Goal: Task Accomplishment & Management: Manage account settings

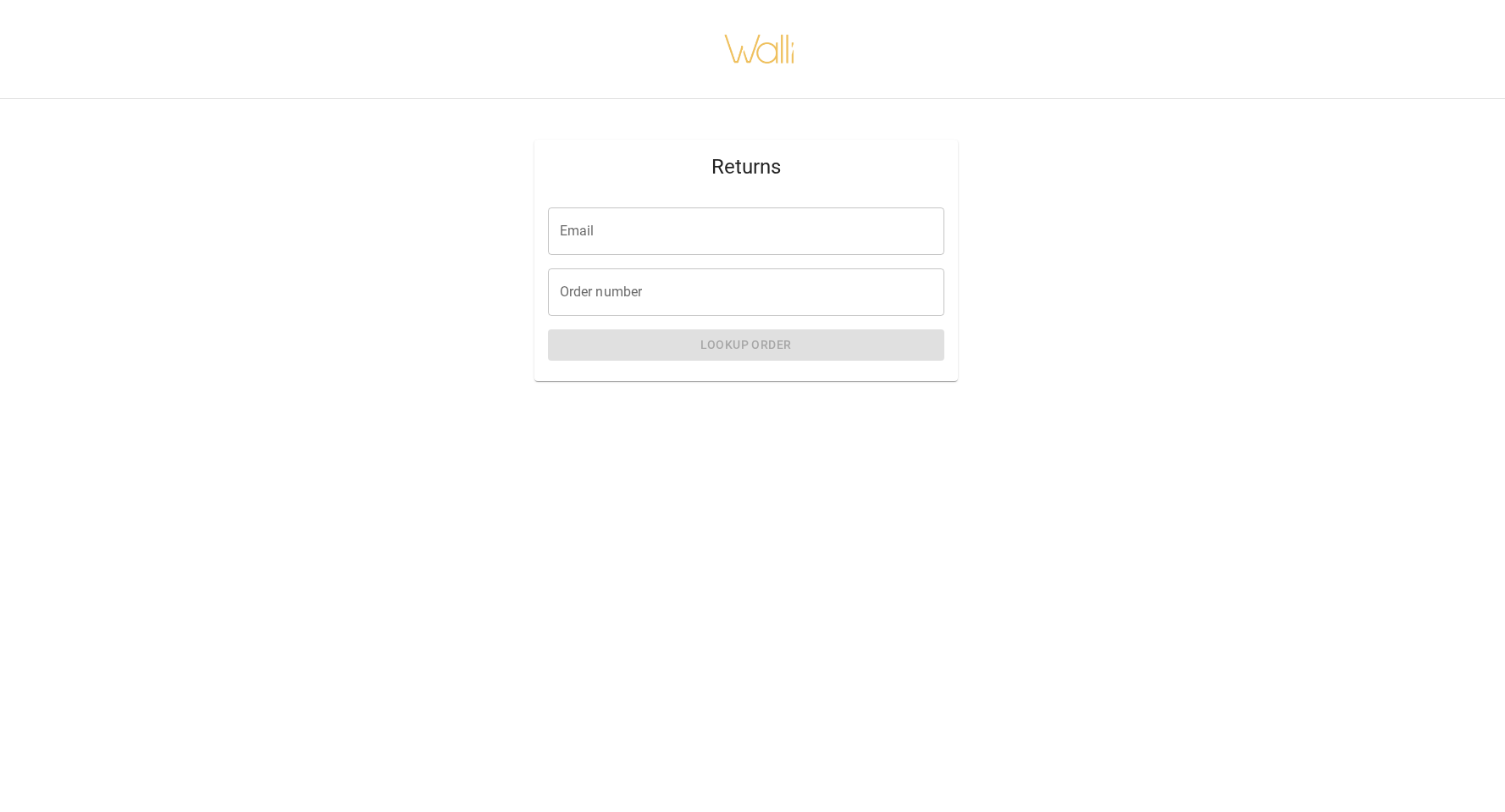
click at [589, 230] on input "Email" at bounding box center [747, 231] width 397 height 47
type input "**********"
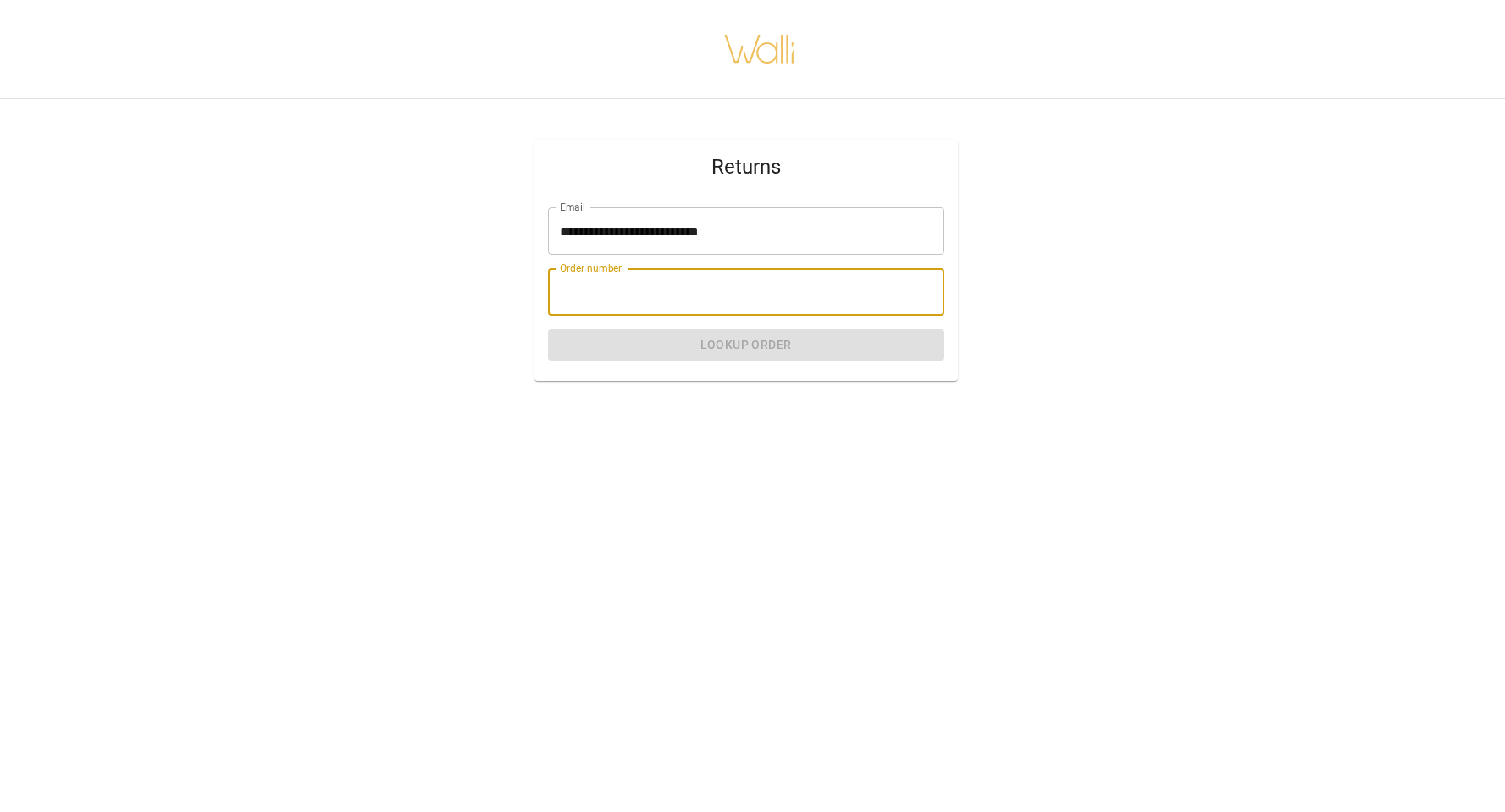
click at [634, 297] on input "Order number" at bounding box center [747, 292] width 397 height 47
click at [671, 294] on input "Order number" at bounding box center [747, 292] width 397 height 47
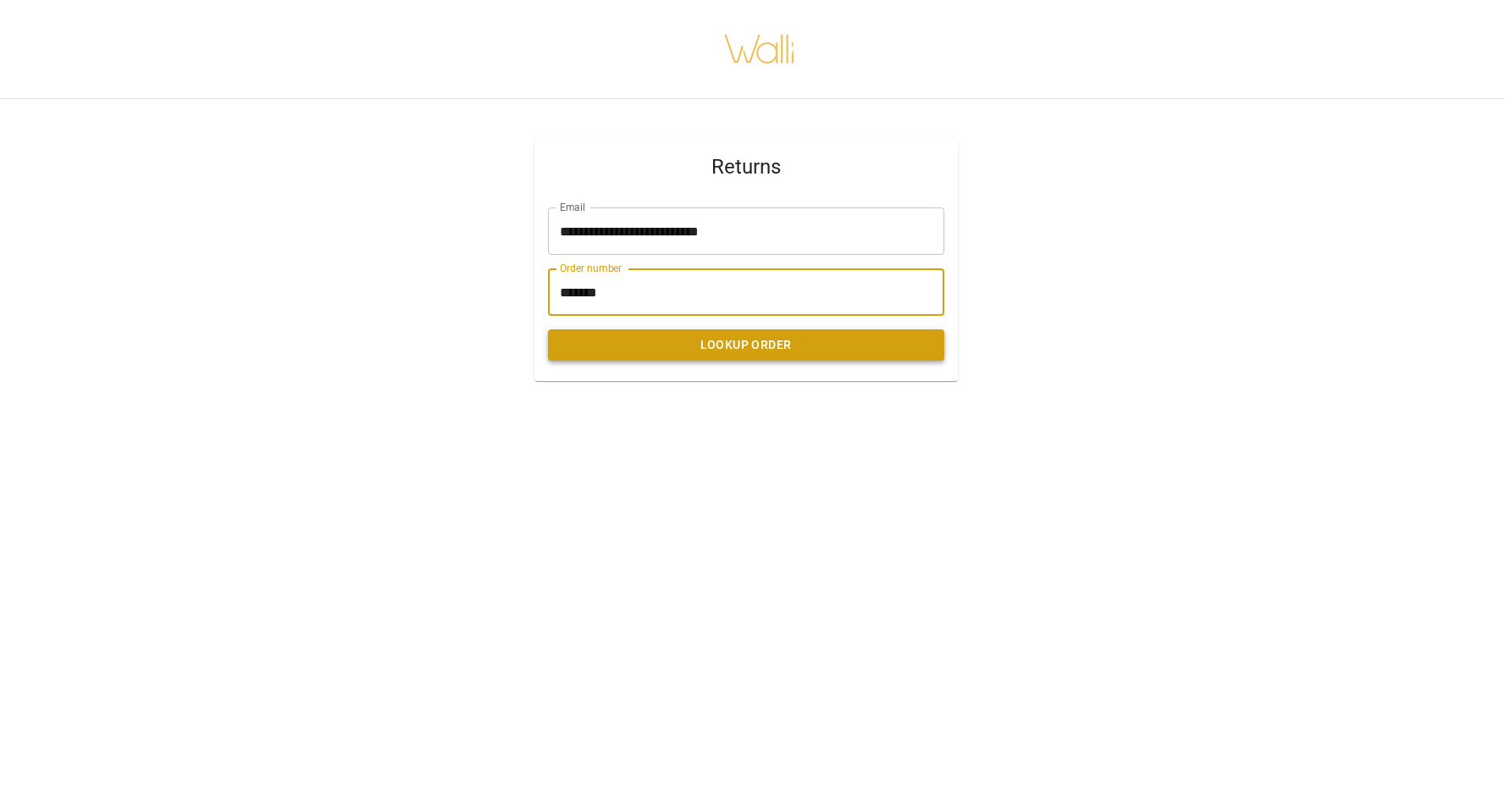
type input "*******"
click at [790, 336] on button "Lookup Order" at bounding box center [747, 344] width 397 height 31
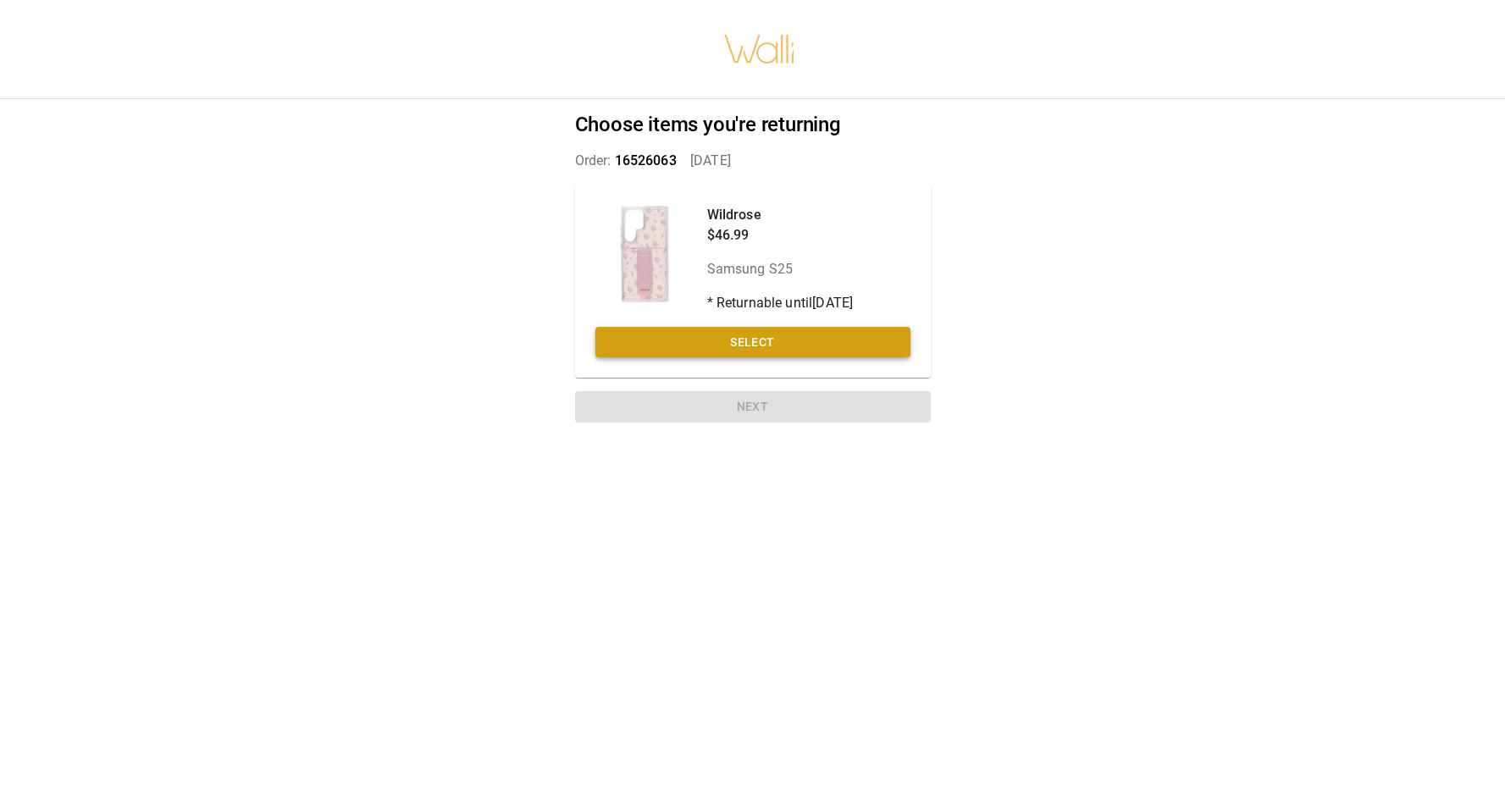
click at [754, 341] on button "Select" at bounding box center [753, 342] width 315 height 31
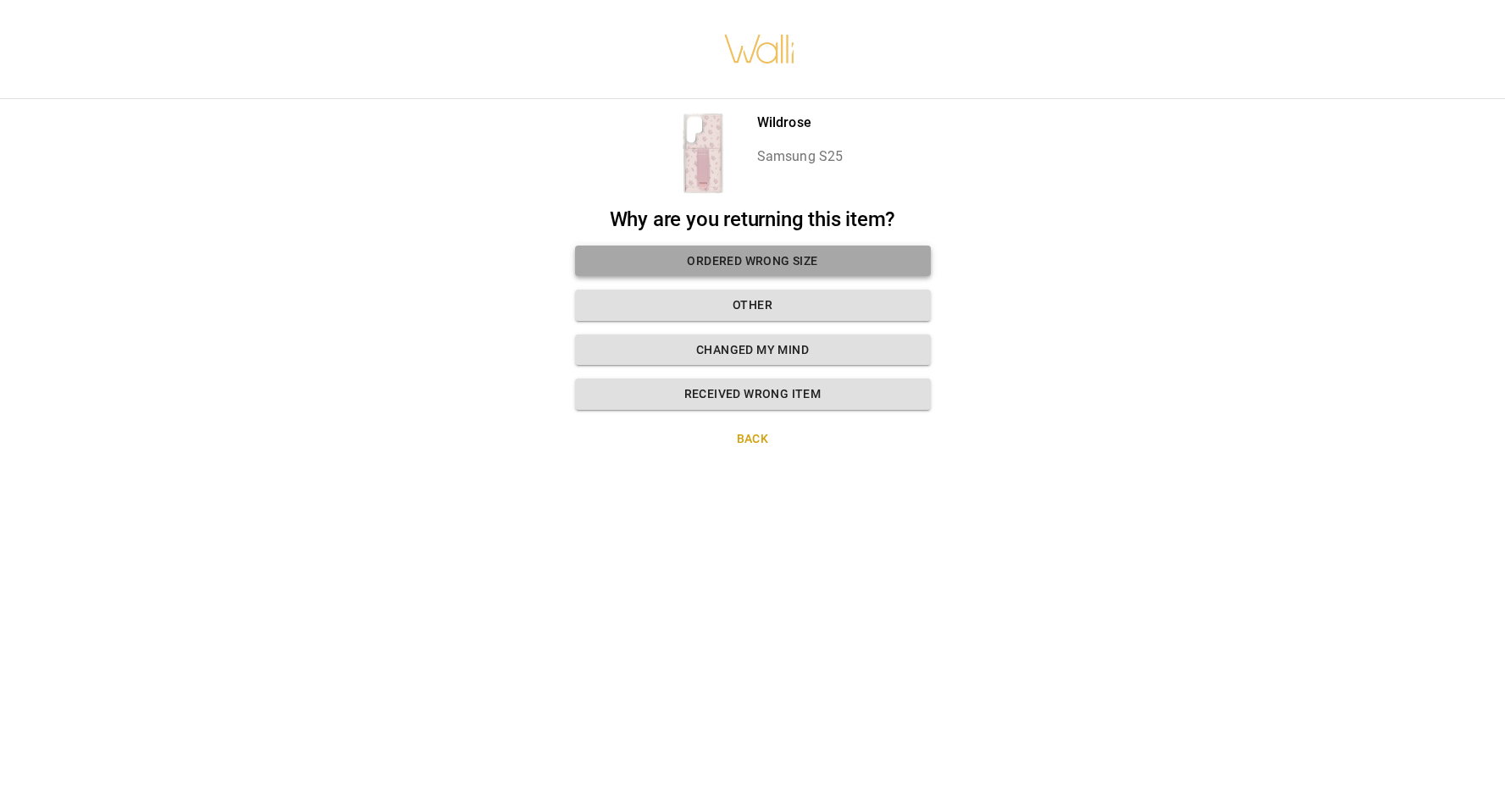
click at [749, 259] on button "Ordered wrong size" at bounding box center [752, 261] width 356 height 31
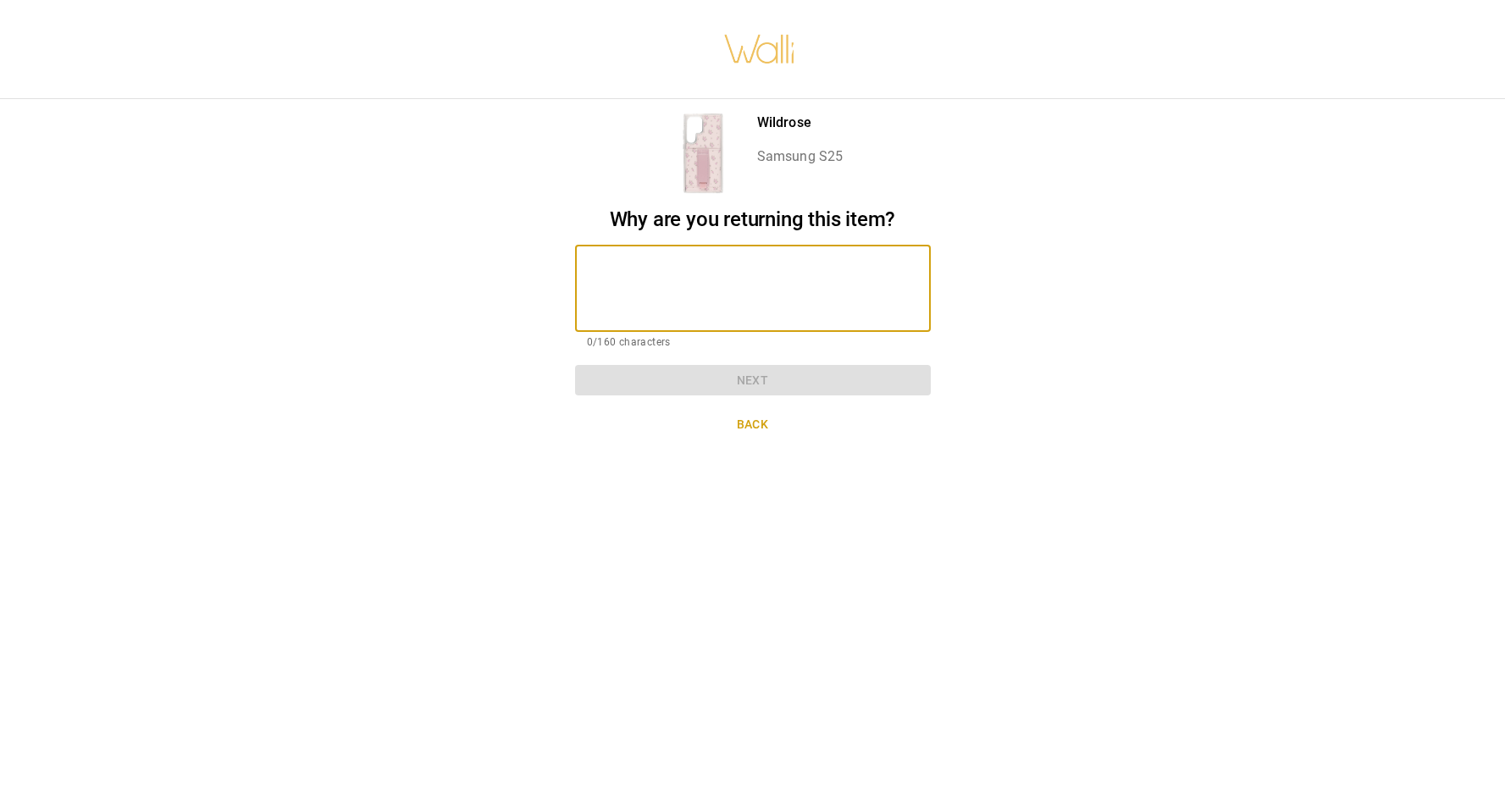
click at [749, 259] on textarea at bounding box center [753, 288] width 332 height 59
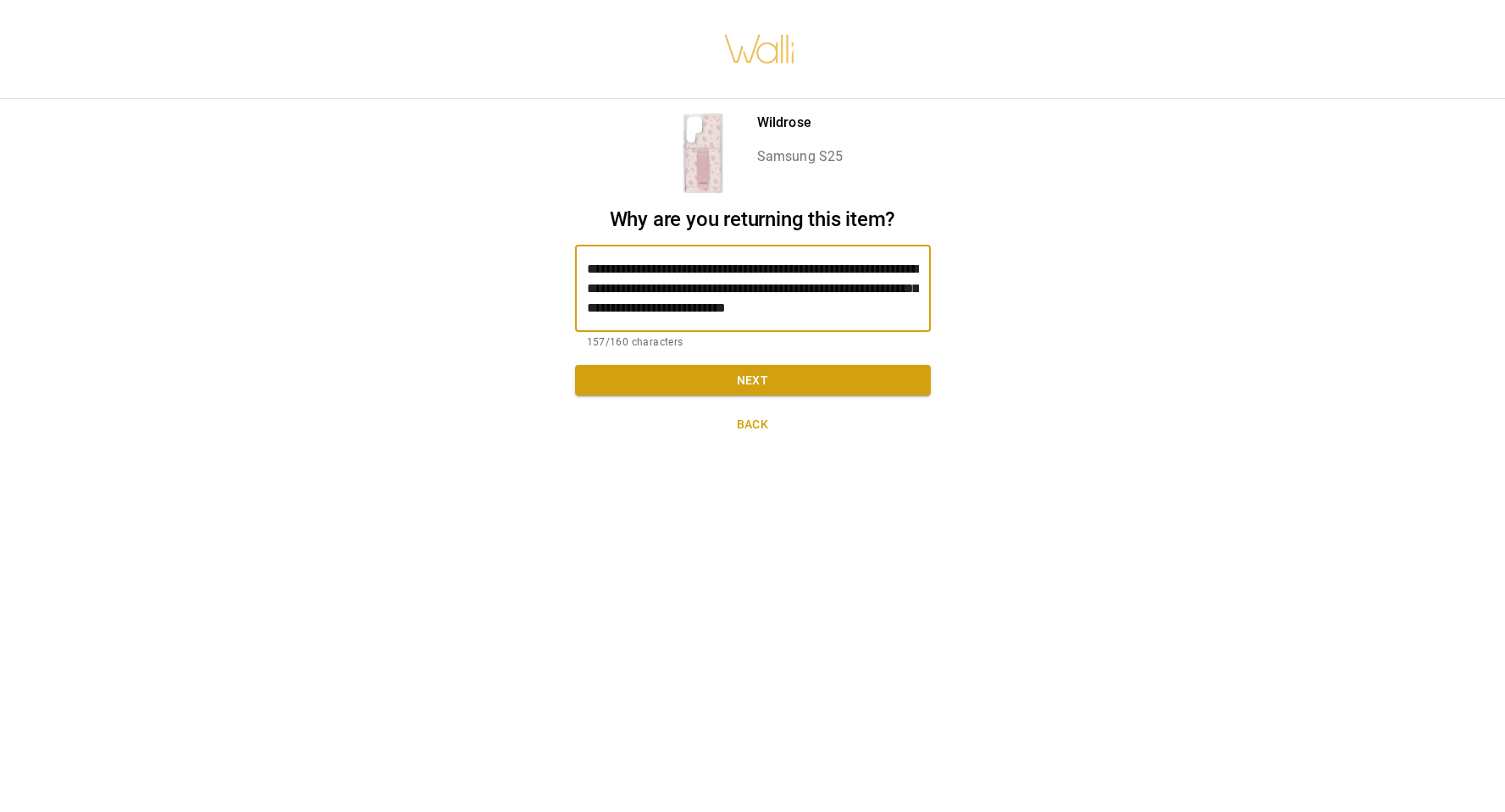
scroll to position [20, 0]
drag, startPoint x: 649, startPoint y: 318, endPoint x: 613, endPoint y: 318, distance: 36.0
click at [613, 318] on textarea "**********" at bounding box center [753, 288] width 332 height 59
type textarea "**********"
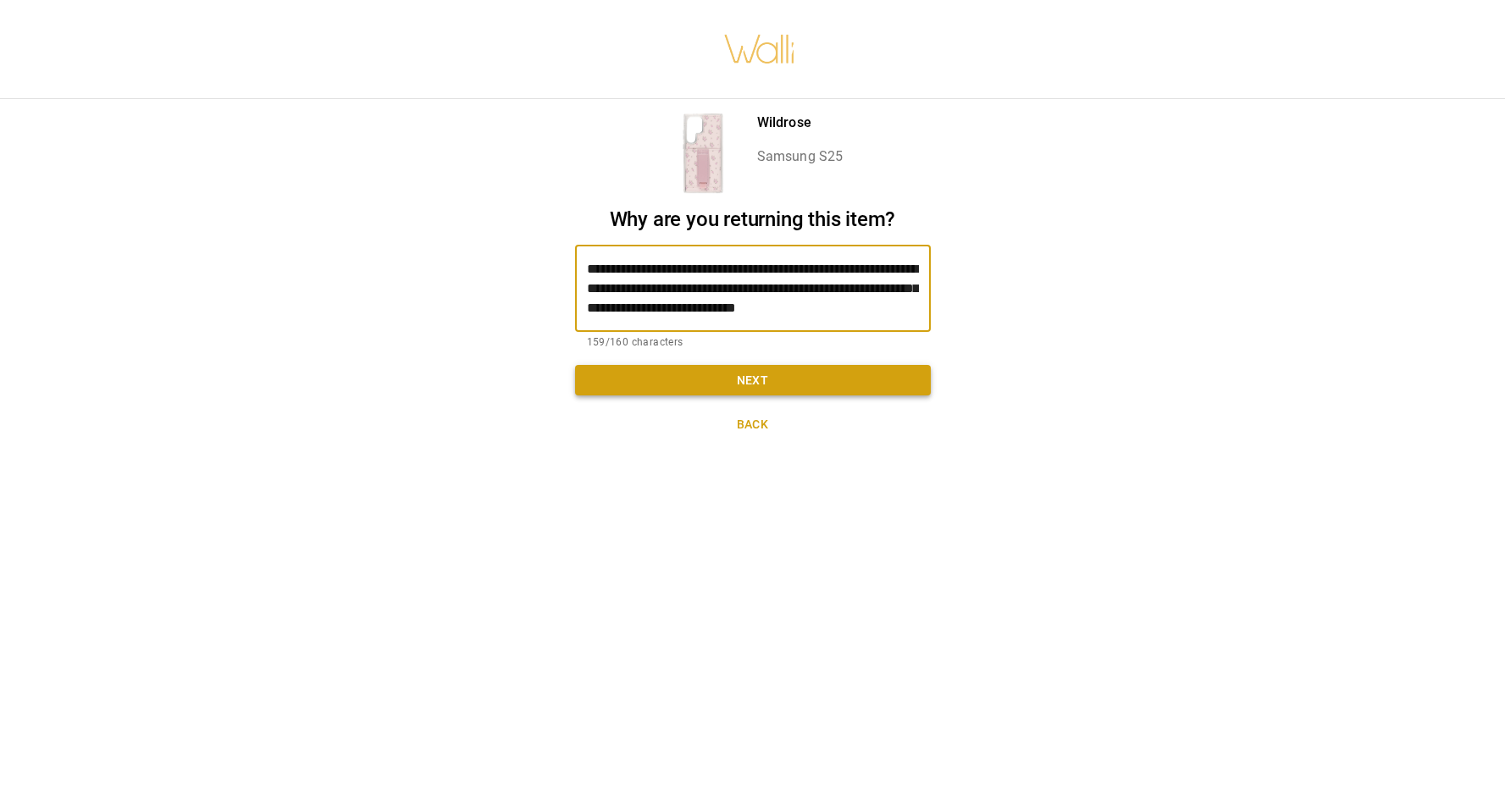
click at [644, 372] on button "Next" at bounding box center [752, 380] width 356 height 31
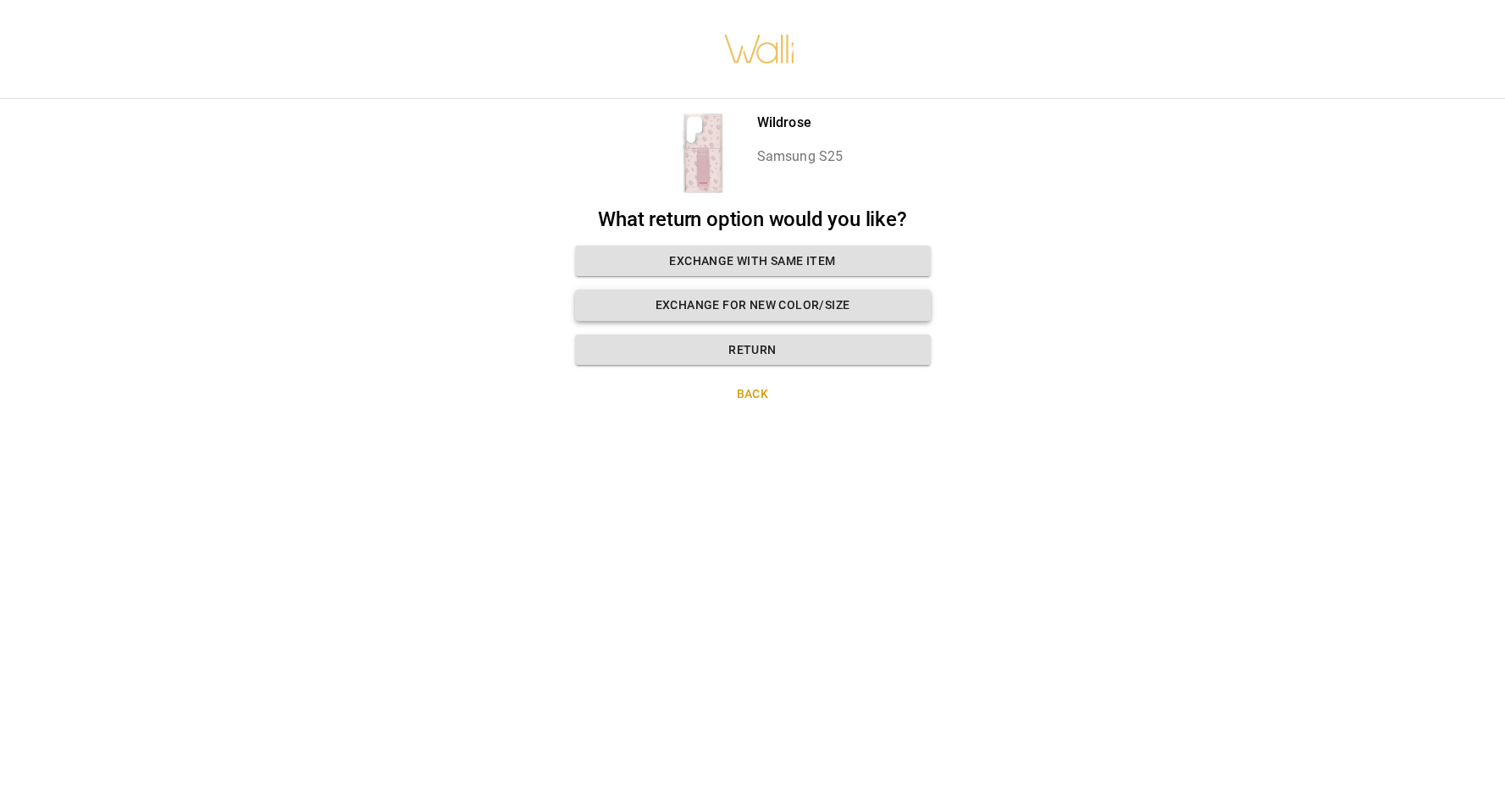
click at [826, 314] on button "Exchange for new color/size" at bounding box center [752, 304] width 356 height 31
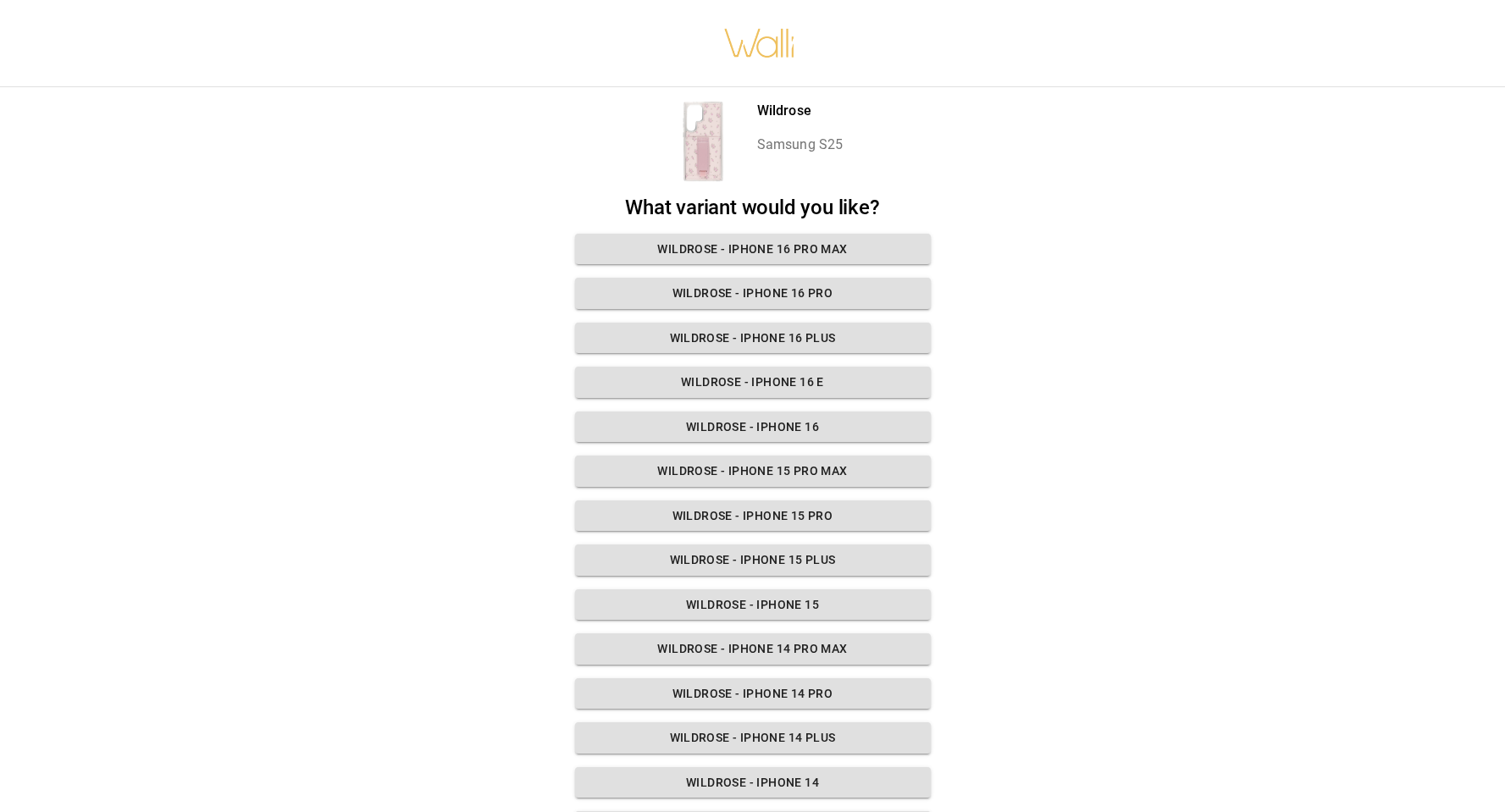
click at [1081, 579] on div "Wildrose Samsung S25 What variant would you like? Wildrose - iPhone 16 Pro Max …" at bounding box center [752, 406] width 1505 height 812
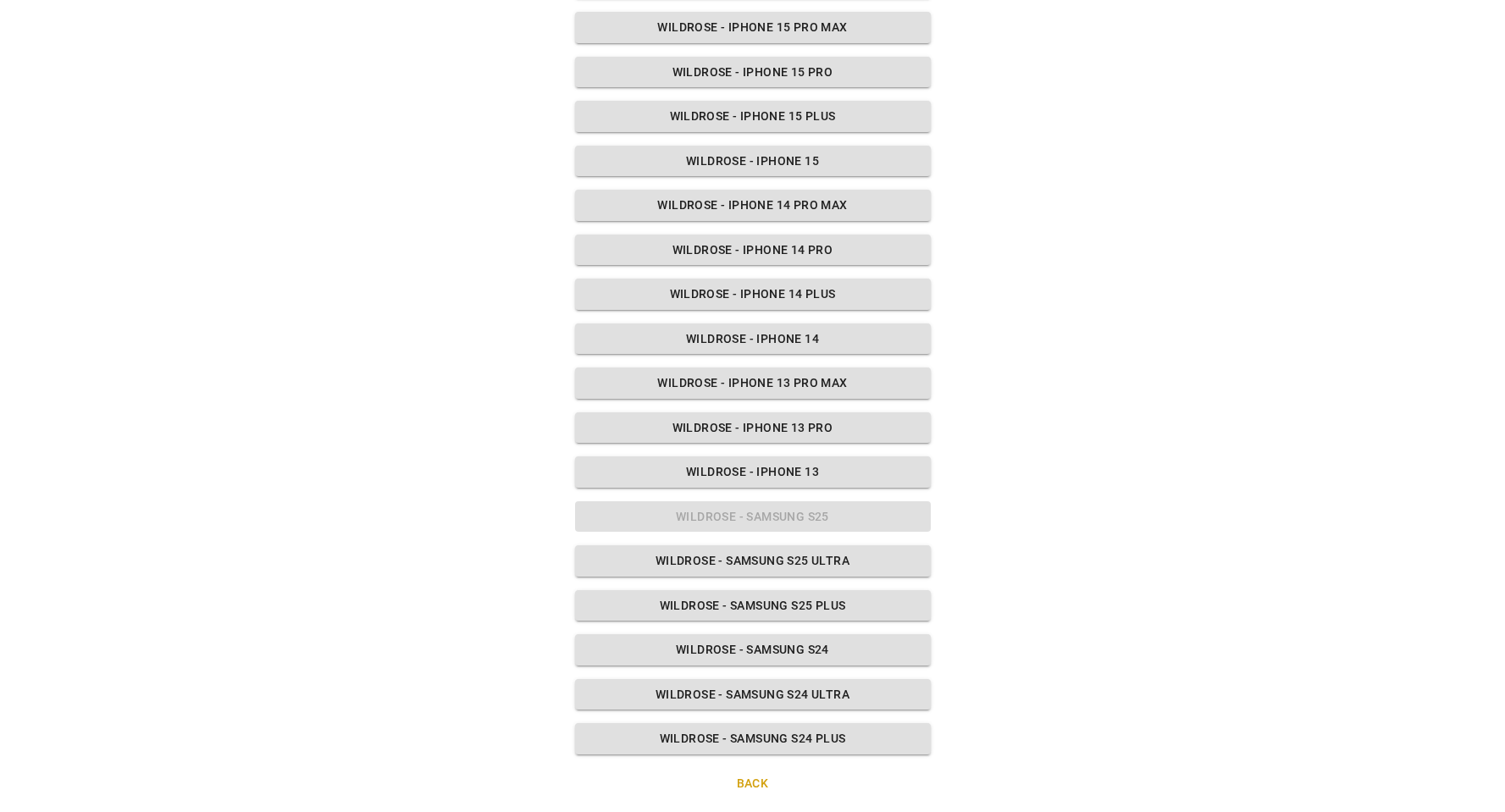
scroll to position [451, 0]
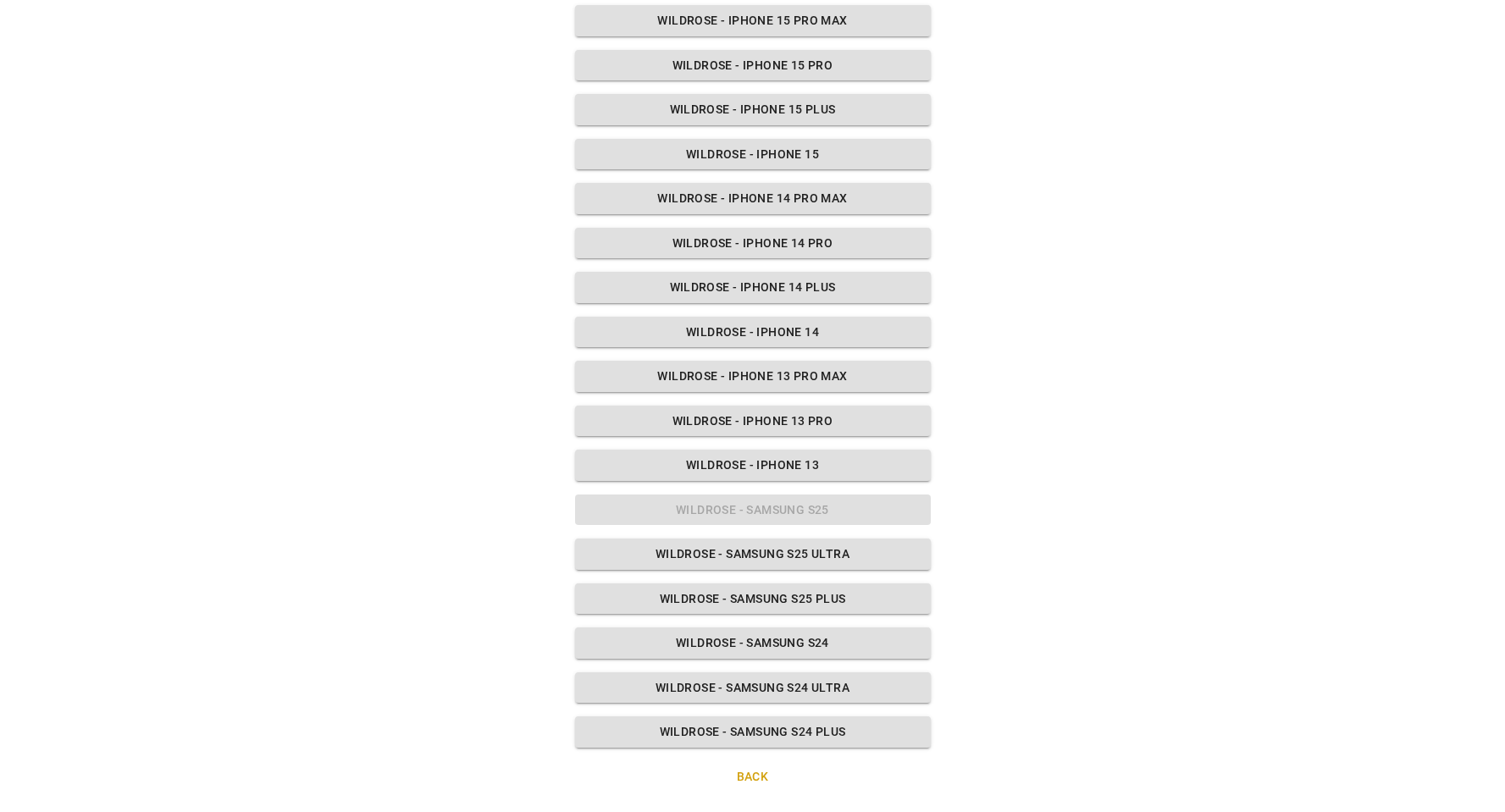
click at [756, 777] on button "Back" at bounding box center [752, 777] width 356 height 31
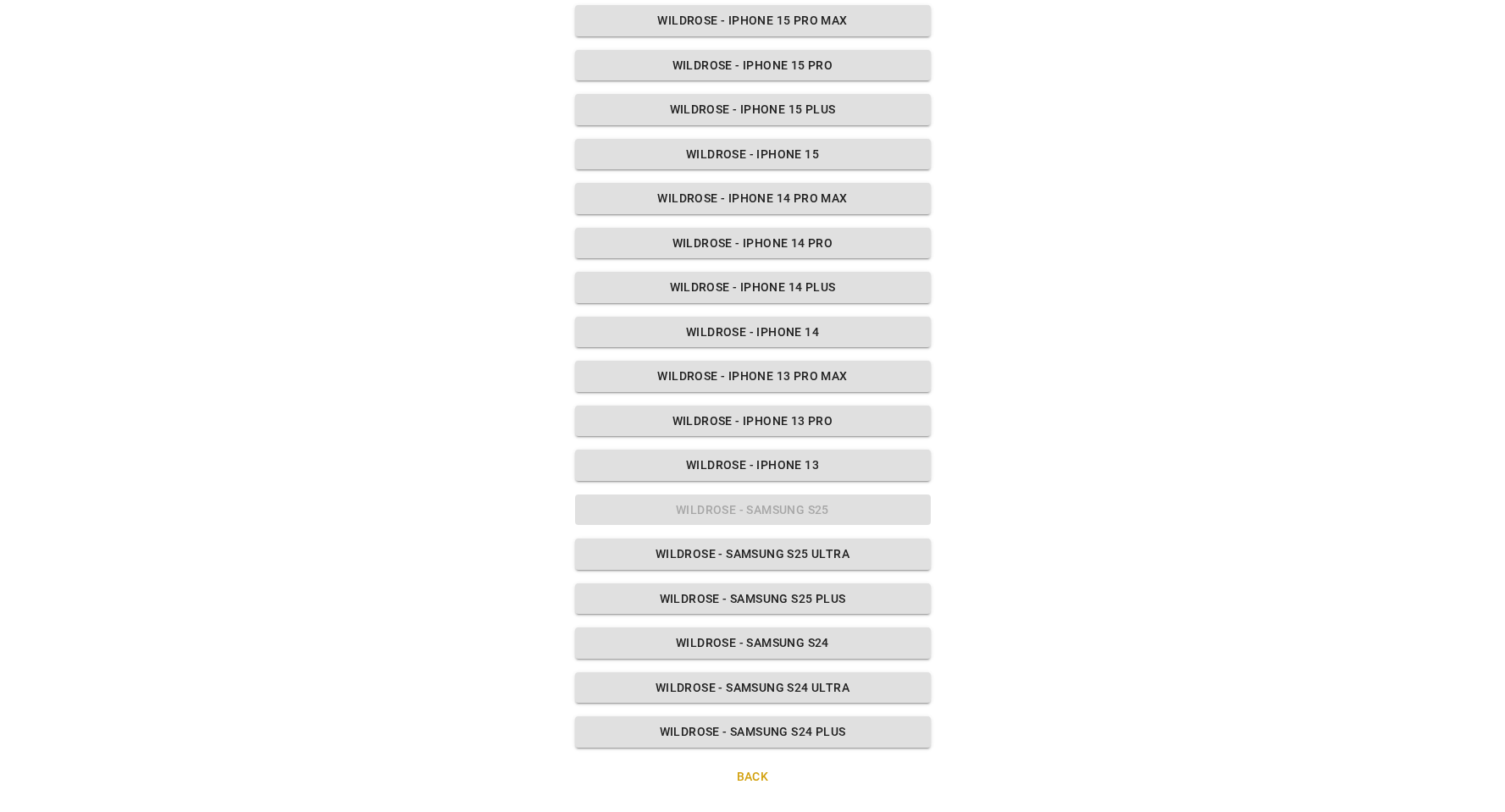
scroll to position [0, 0]
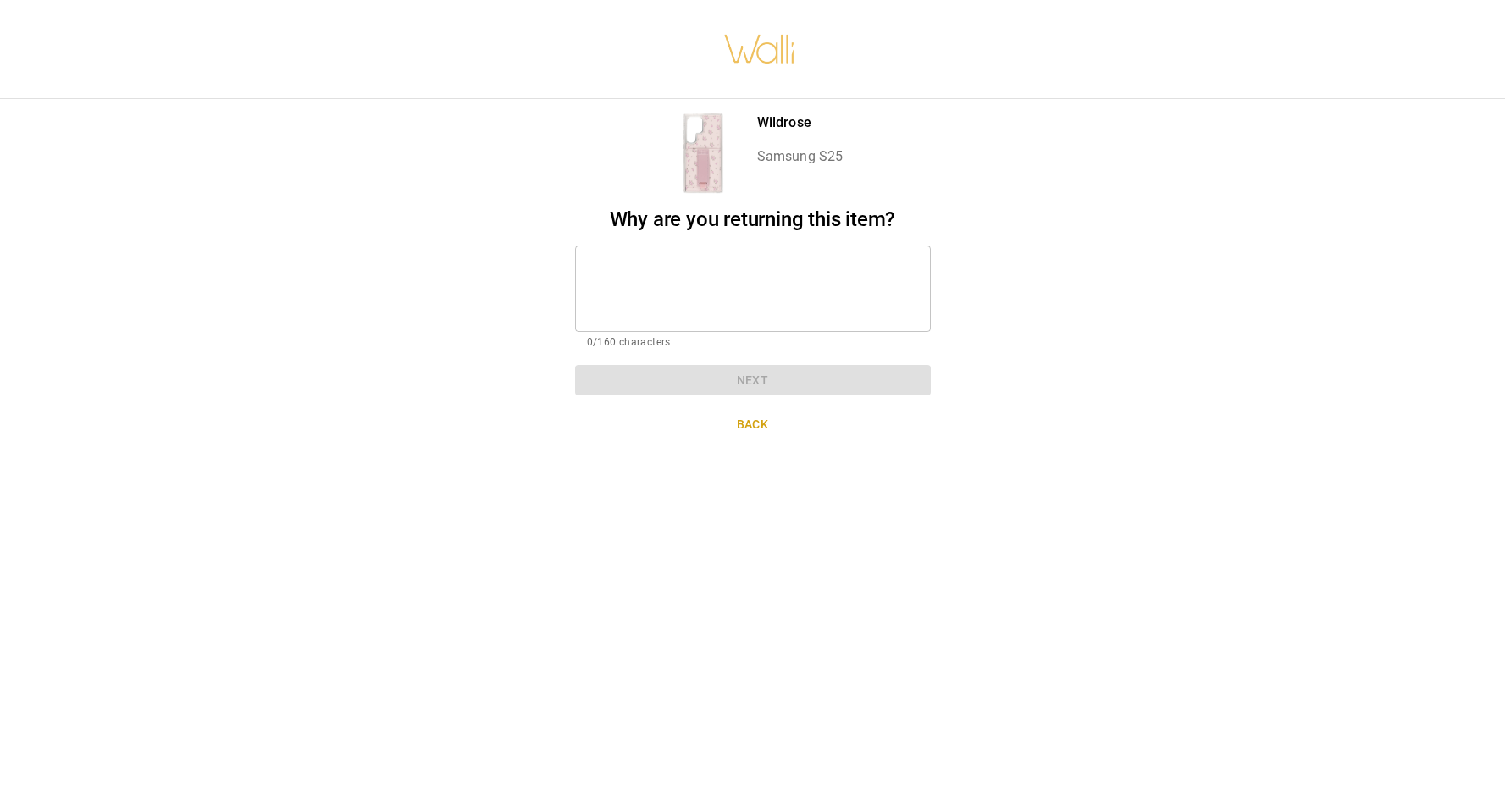
click at [760, 424] on button "Back" at bounding box center [752, 424] width 356 height 31
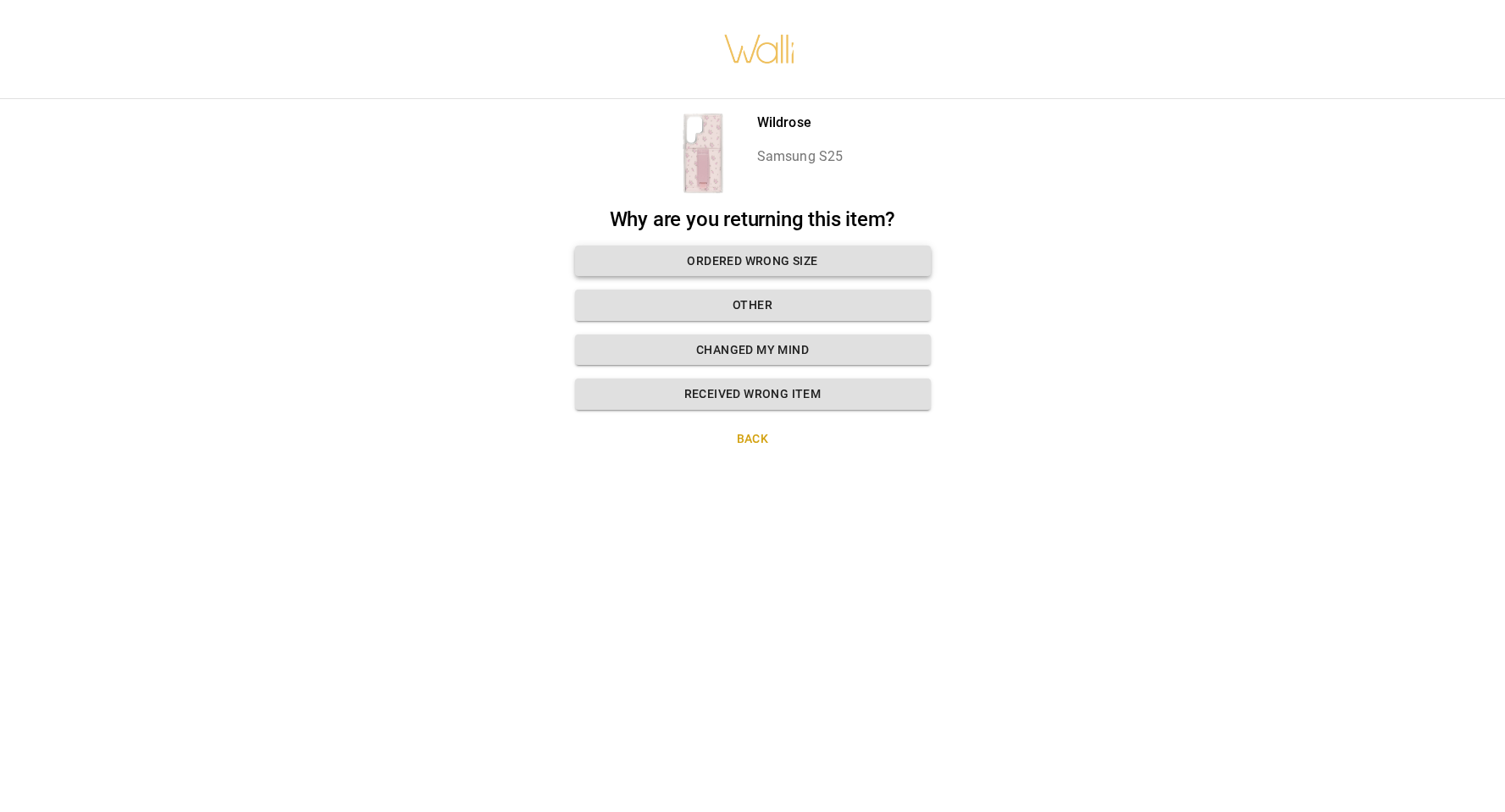
click at [763, 264] on button "Ordered wrong size" at bounding box center [752, 261] width 356 height 31
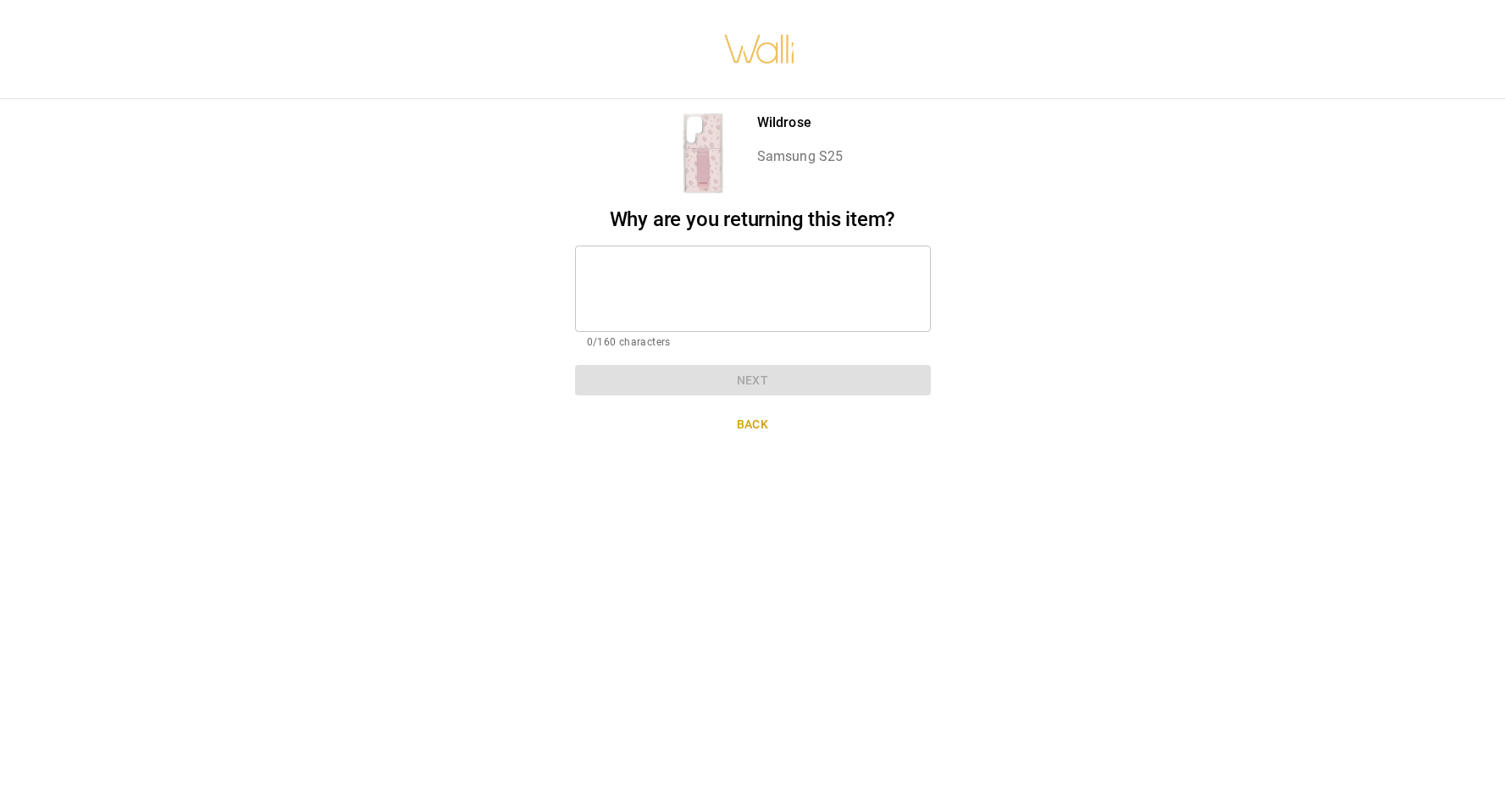
click at [691, 281] on textarea at bounding box center [753, 288] width 332 height 59
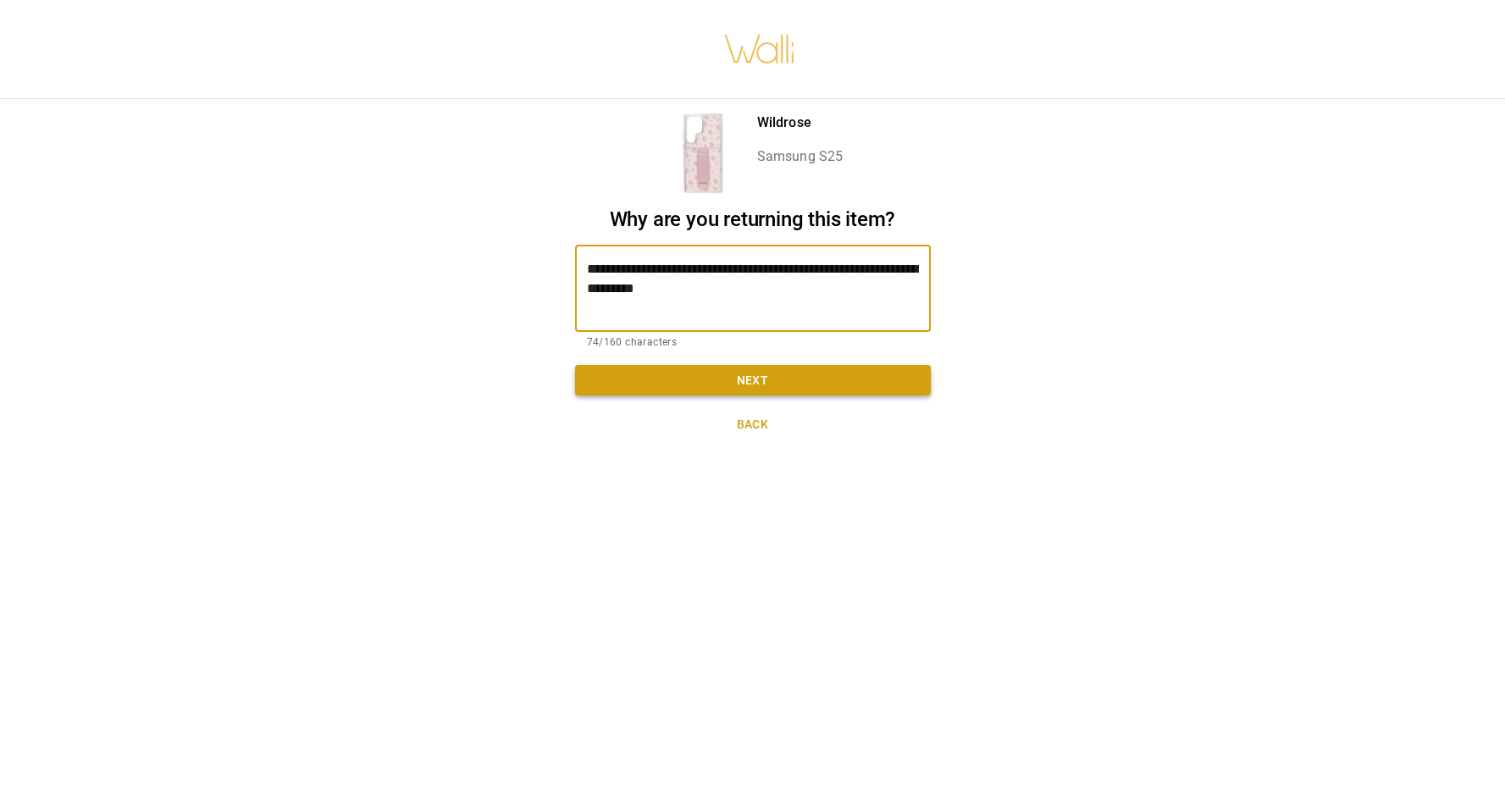
type textarea "**********"
click at [711, 380] on button "Next" at bounding box center [752, 380] width 356 height 31
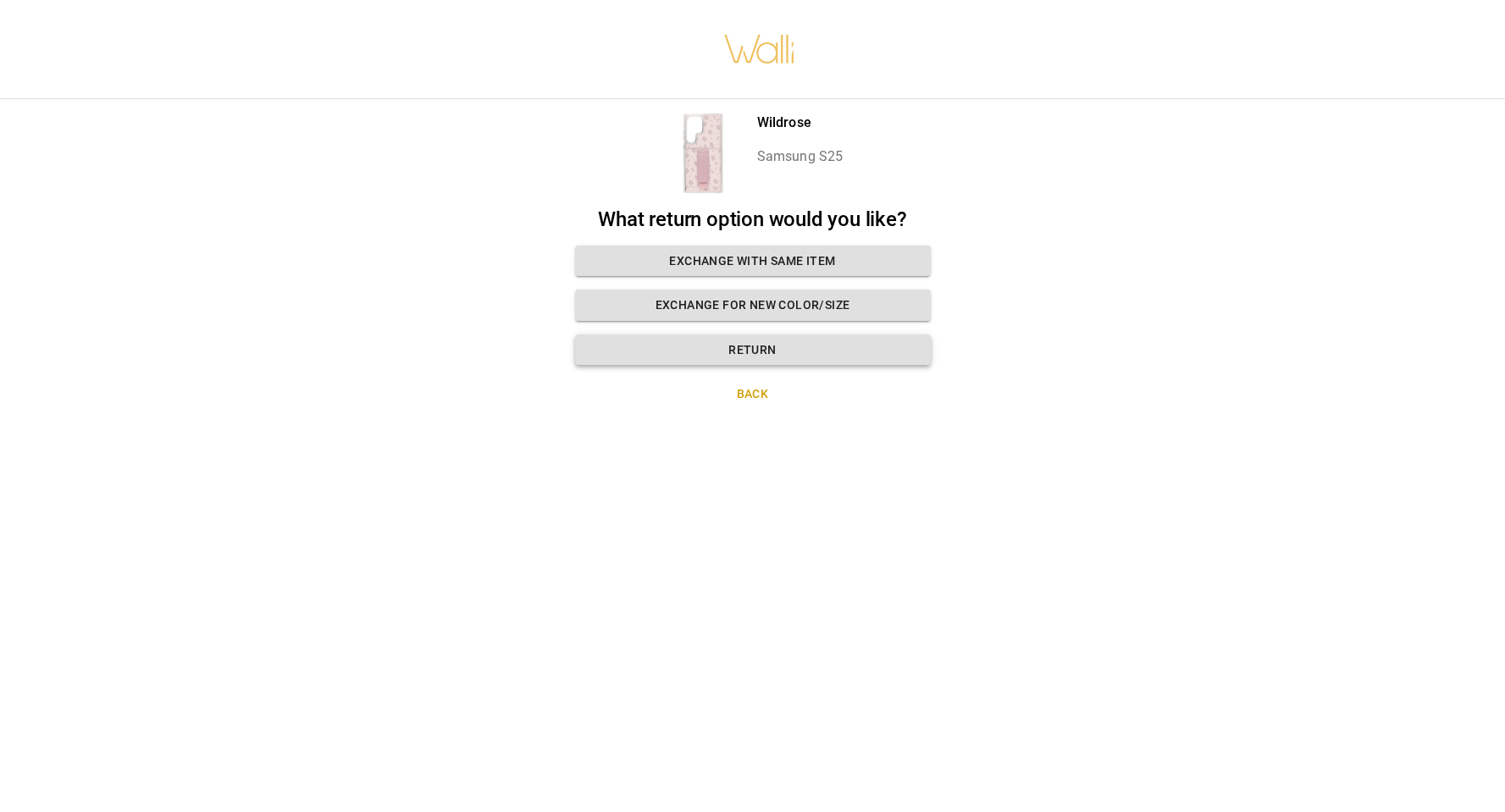
click at [755, 342] on button "Return" at bounding box center [752, 350] width 356 height 31
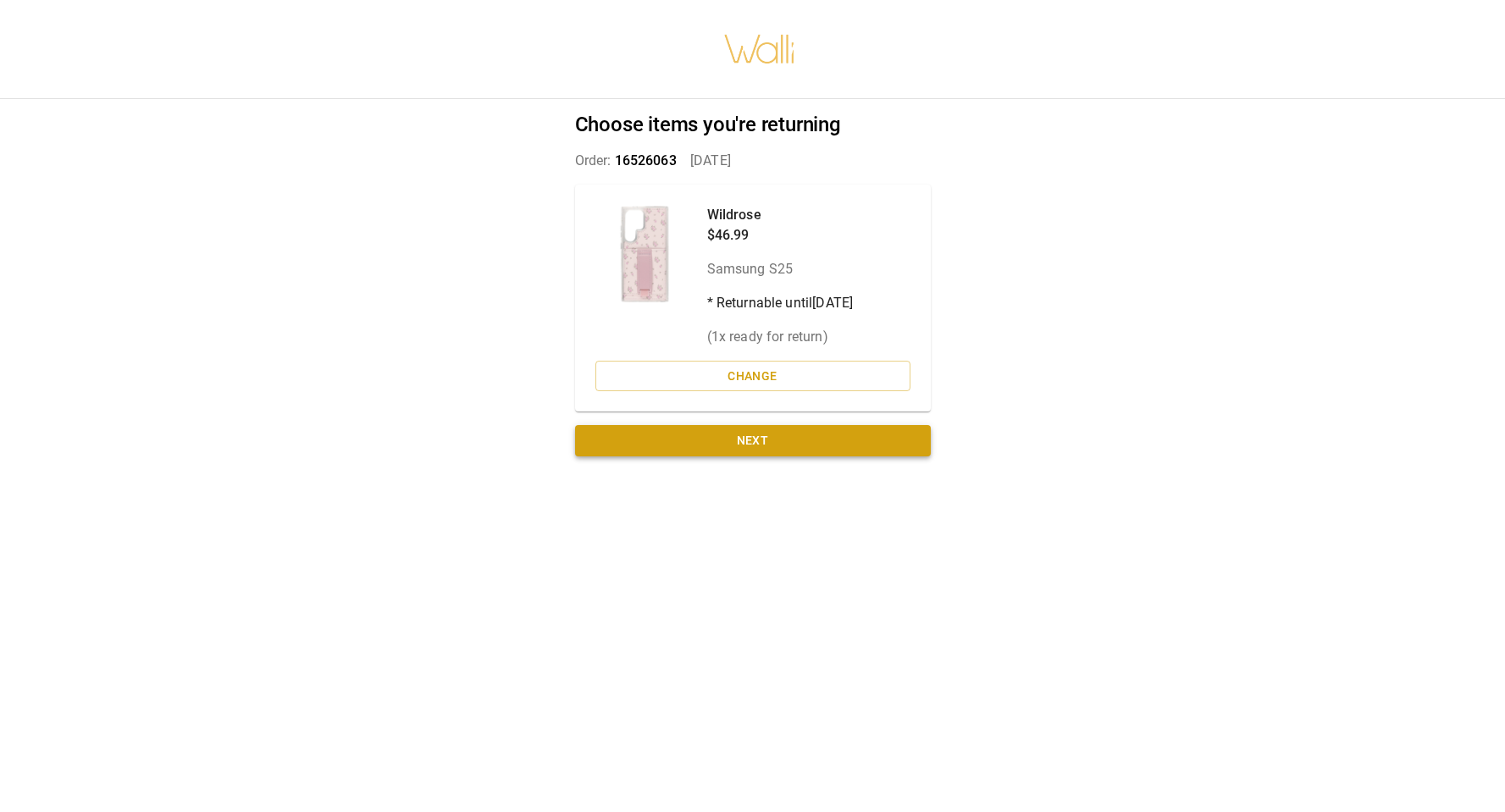
click at [751, 452] on button "Next" at bounding box center [752, 440] width 356 height 31
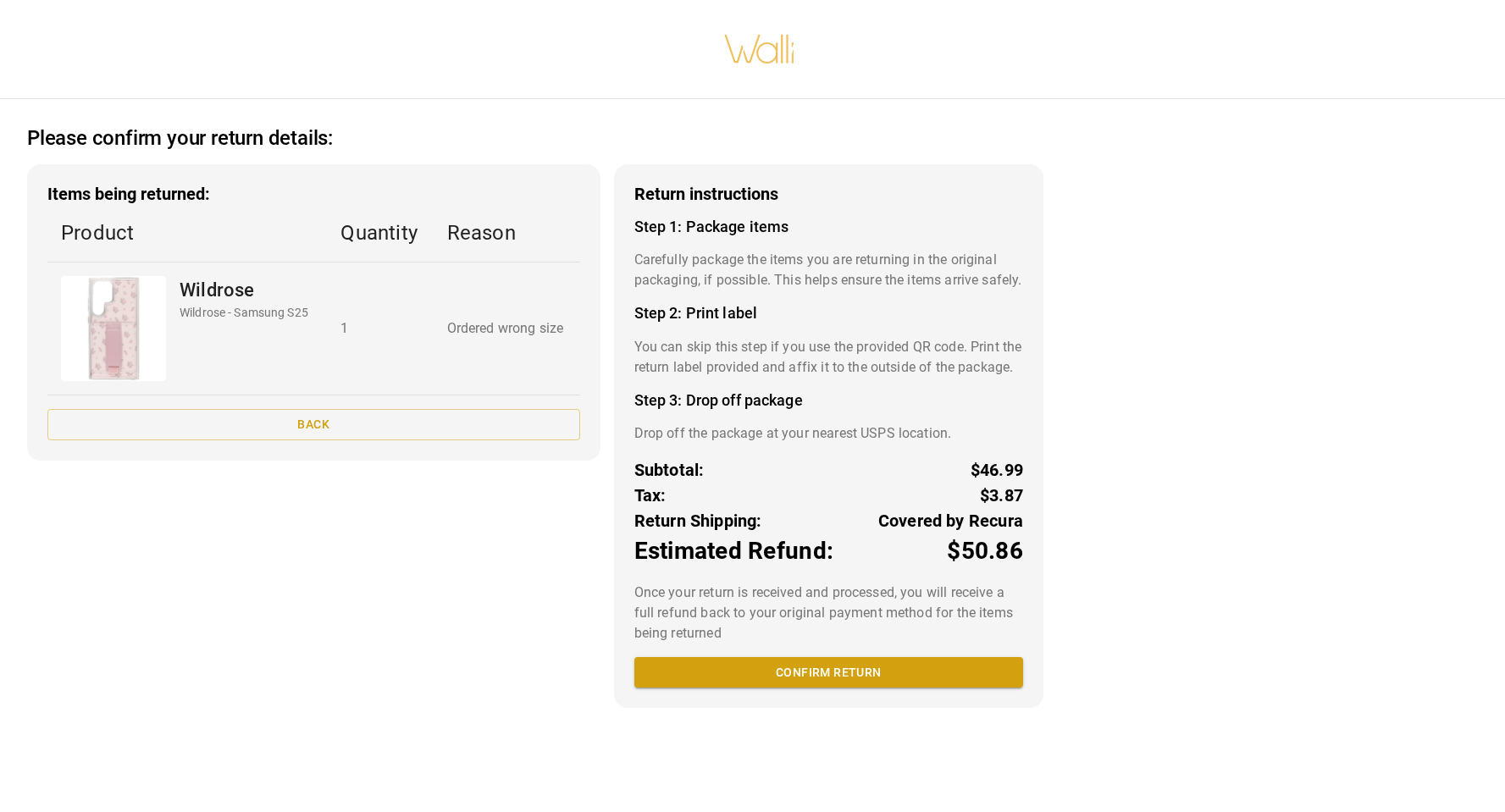
click at [703, 266] on p "Carefully package the items you are returning in the original packaging, if pos…" at bounding box center [829, 269] width 389 height 41
click at [761, 689] on button "Confirm return" at bounding box center [829, 673] width 389 height 31
